Goal: Find specific page/section

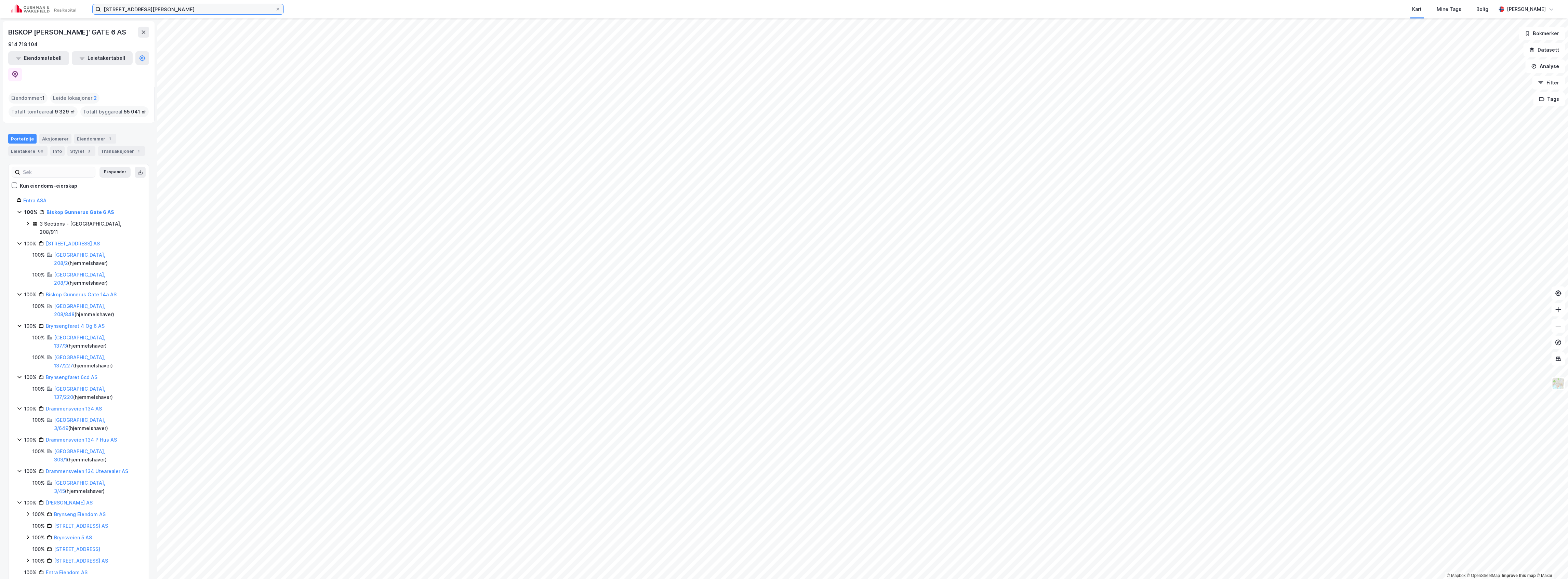
click at [172, 11] on input "[STREET_ADDRESS][PERSON_NAME]" at bounding box center [188, 9] width 174 height 11
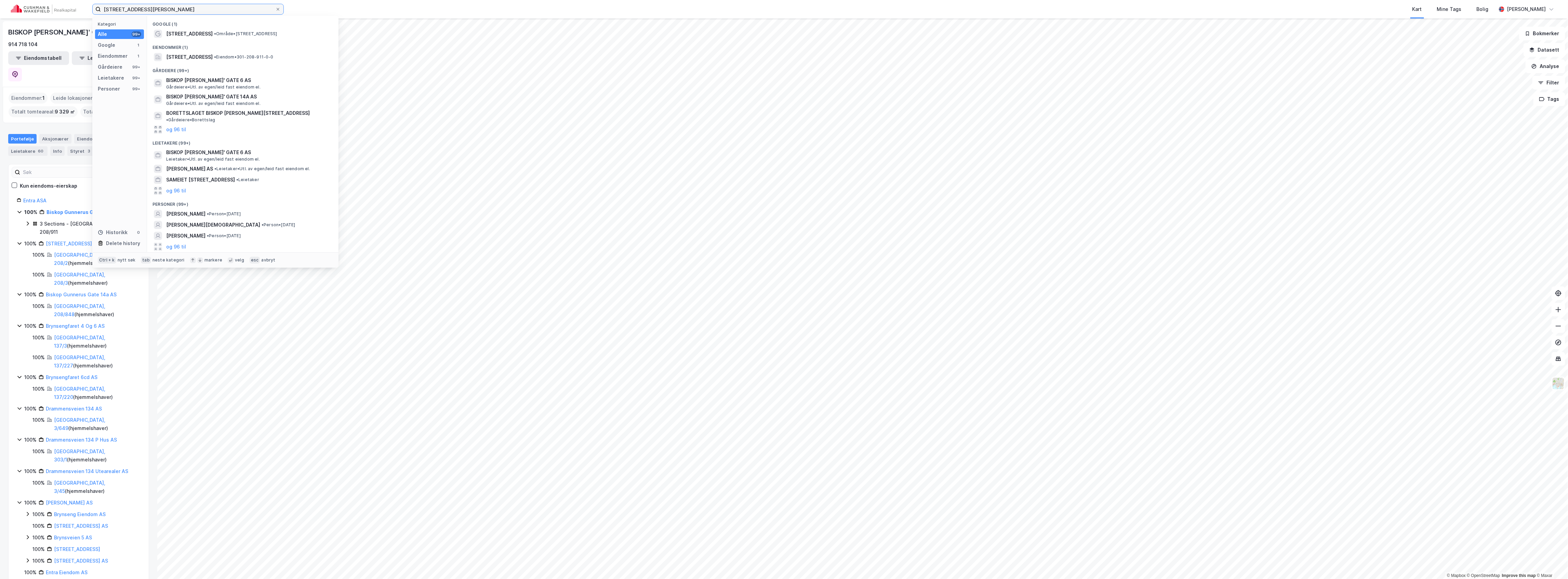
click at [172, 11] on input "[STREET_ADDRESS][PERSON_NAME]" at bounding box center [188, 9] width 174 height 11
type input "billingstad"
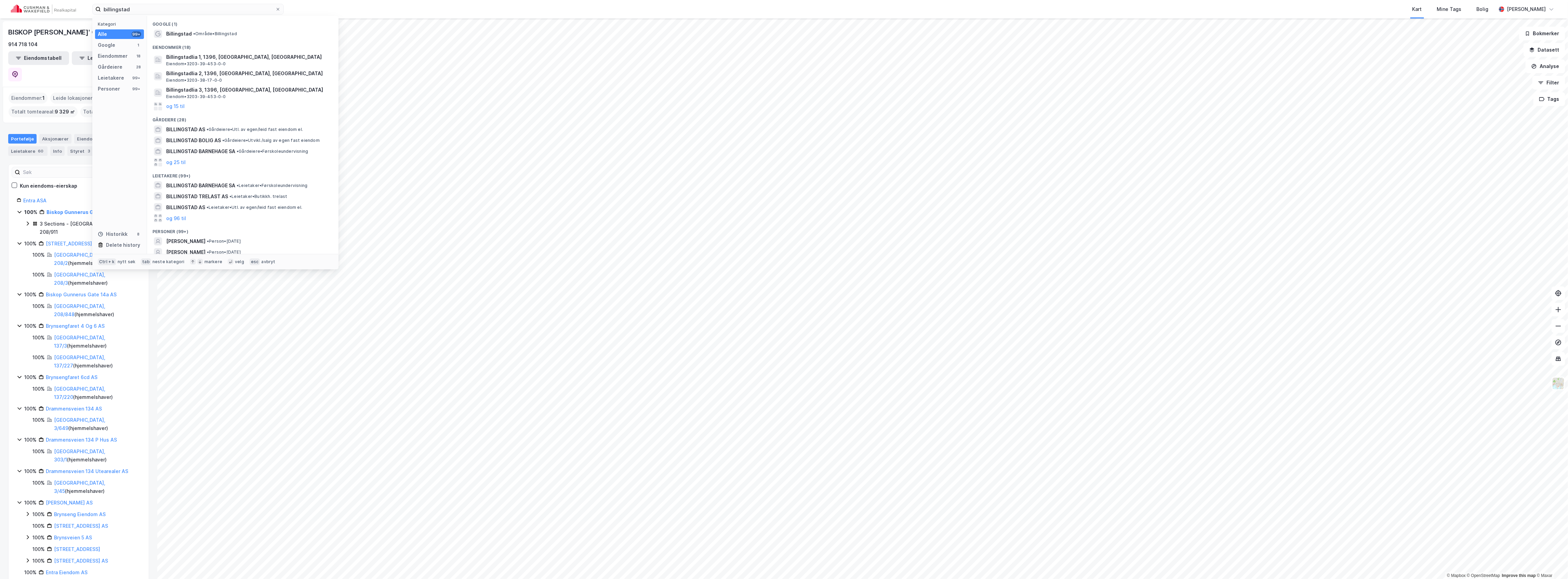
click at [183, 39] on div "Eiendommer (18)" at bounding box center [243, 45] width 191 height 12
click at [185, 34] on span "Billingstad" at bounding box center [179, 33] width 26 height 9
